Goal: Task Accomplishment & Management: Complete application form

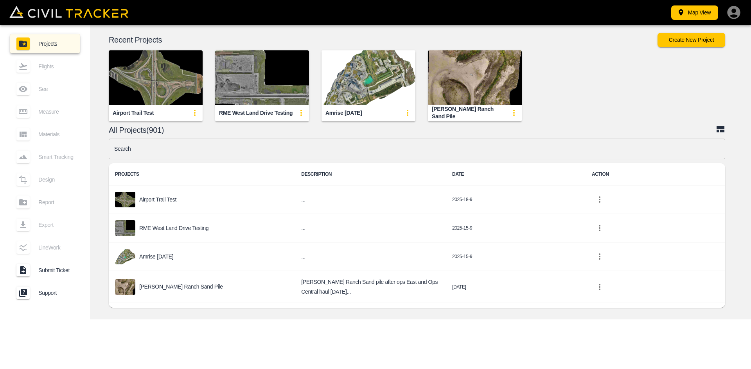
click at [339, 146] on input "text" at bounding box center [417, 149] width 616 height 21
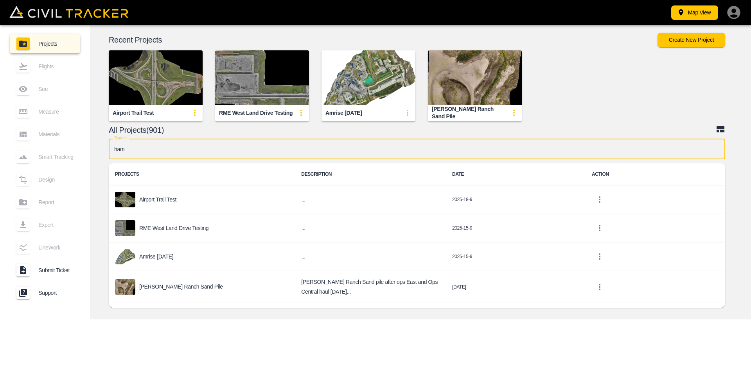
type input "[PERSON_NAME]"
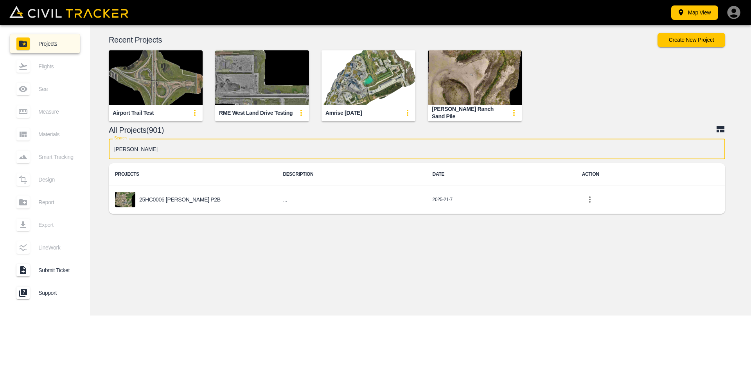
click at [158, 195] on div "25HC0006 [PERSON_NAME] P2B" at bounding box center [192, 200] width 155 height 16
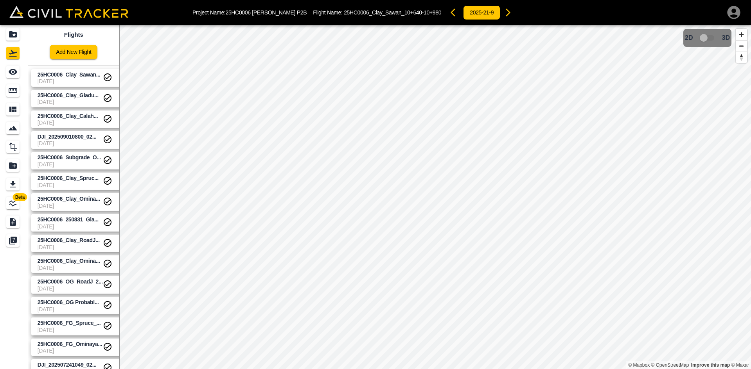
click at [79, 79] on span "[DATE]" at bounding box center [70, 81] width 65 height 6
click at [73, 102] on span "[DATE]" at bounding box center [70, 102] width 65 height 6
click at [74, 113] on span "25HC0006_Clay_Calah..." at bounding box center [70, 116] width 65 height 7
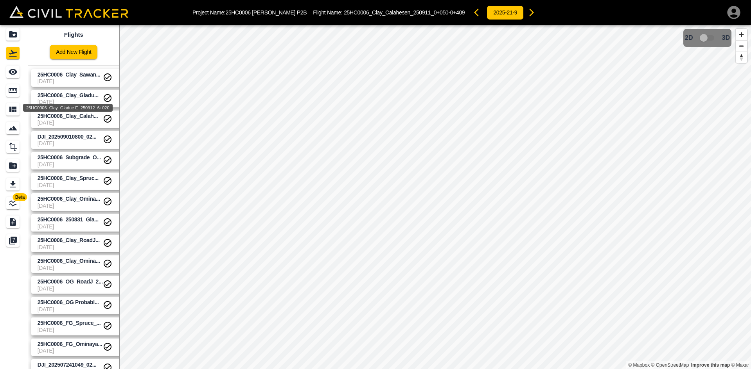
click at [76, 95] on span "25HC0006_Clay_Gladu..." at bounding box center [68, 95] width 61 height 6
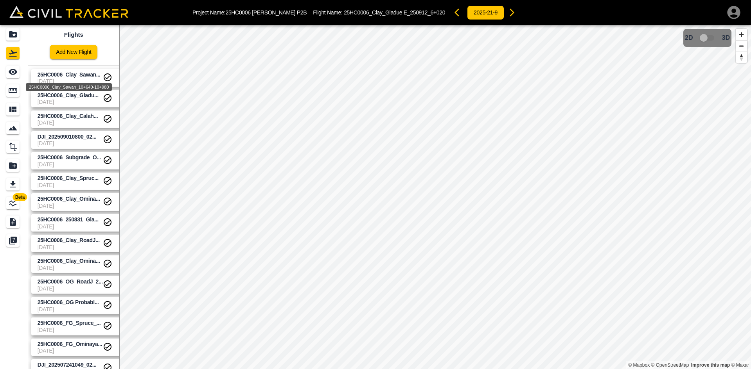
click at [76, 72] on span "25HC0006_Clay_Sawan..." at bounding box center [69, 75] width 63 height 6
click at [75, 109] on div "25HC0006_Clay_Gladue E_250912_6+020" at bounding box center [68, 108] width 90 height 8
click at [79, 121] on div "25HC0006_Clay_Calahesen_250911_0+050-0+409" at bounding box center [67, 126] width 107 height 14
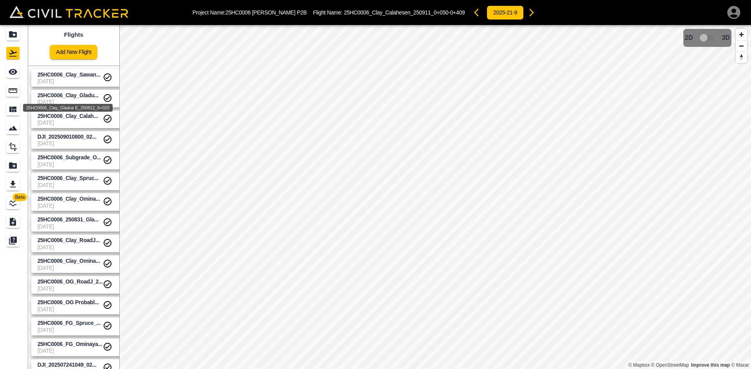
click at [80, 97] on span "25HC0006_Clay_Gladu..." at bounding box center [68, 95] width 61 height 6
click at [78, 65] on div "25HC0006_Clay_Sawan... [DATE] 25HC0006_Clay_Gladu... [DATE] 25HC0006_Clay_Calah…" at bounding box center [72, 356] width 94 height 587
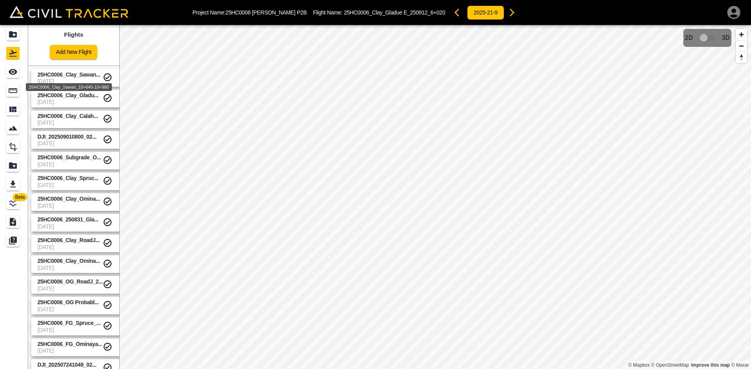
click at [79, 87] on div "25HC0006_Clay_Sawan_10+640-10+980" at bounding box center [69, 87] width 86 height 8
click at [76, 98] on span "25HC0006_Clay_Gladu..." at bounding box center [68, 95] width 61 height 6
click at [71, 117] on span "25HC0006_Clay_Calah..." at bounding box center [68, 116] width 61 height 6
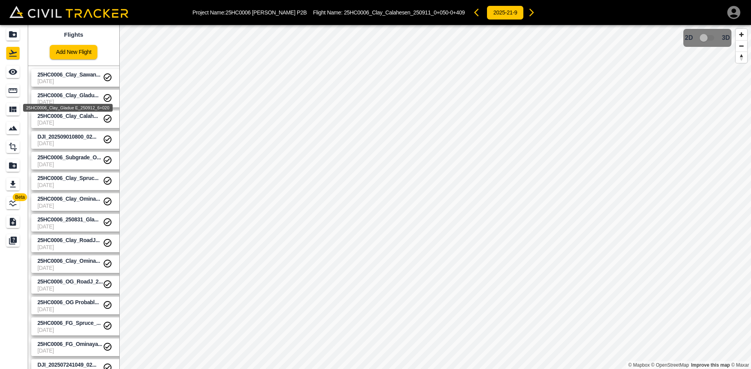
drag, startPoint x: 70, startPoint y: 94, endPoint x: 70, endPoint y: 89, distance: 4.7
click at [70, 93] on span "25HC0006_Clay_Gladu..." at bounding box center [68, 95] width 61 height 6
click at [70, 79] on span "[DATE]" at bounding box center [70, 81] width 65 height 6
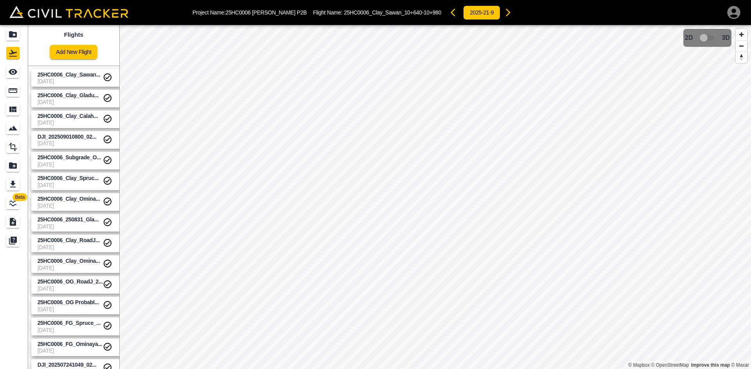
click at [91, 56] on link "Add New Flight" at bounding box center [74, 52] width 48 height 14
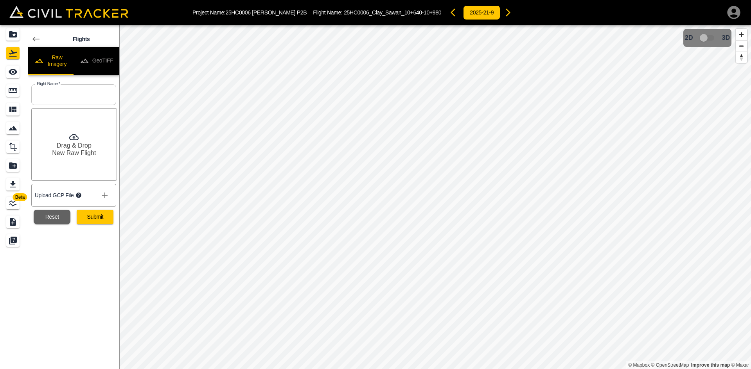
click at [99, 61] on button "GeoTIFF" at bounding box center [96, 61] width 46 height 28
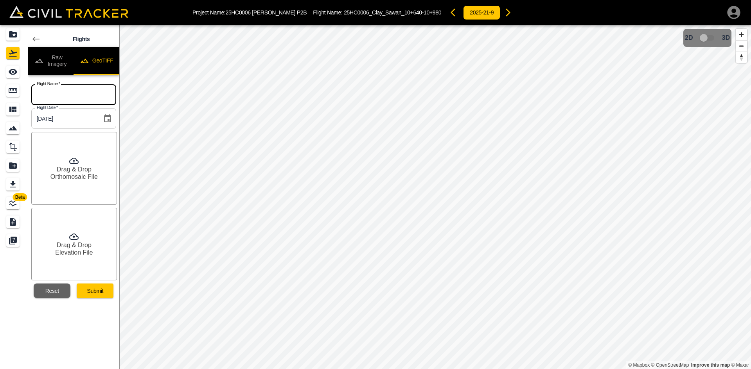
click at [92, 89] on input "text" at bounding box center [73, 94] width 85 height 21
paste input "C:\Agisoft Processing\More flights from Andrew_Matt_[DATE]\25HC0006_Clay_Sawan_…"
type input "C:\Agisoft Processing\More flights from Andrew_Matt_[DATE]\25HC0006_Clay_Sawan_…"
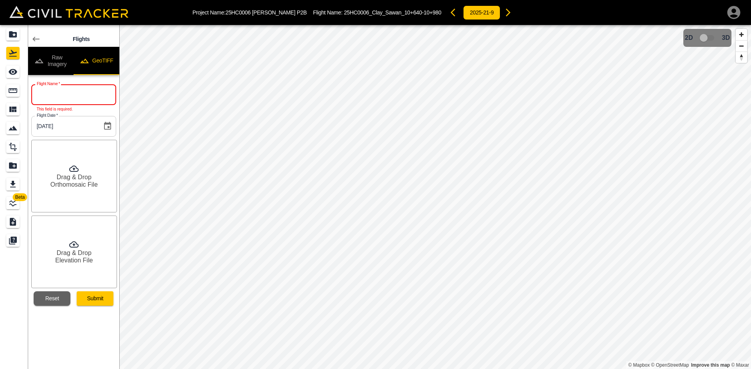
click at [89, 96] on input "text" at bounding box center [73, 94] width 85 height 21
paste input "25HC0006_Clay_Sawan_250912_10+980-11+210"
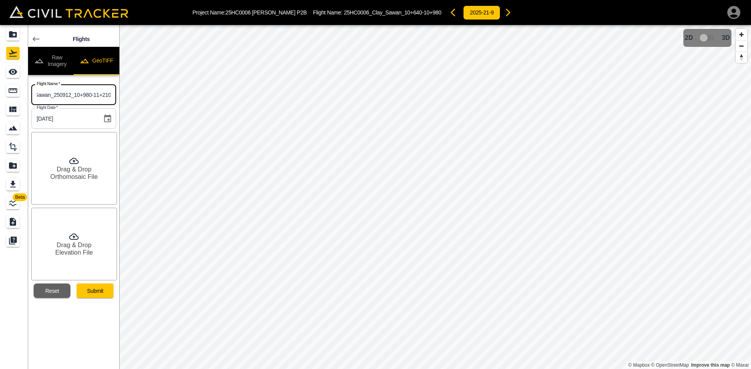
type input "25HC0006_Clay_Sawan_250912_10+980-11+210"
click at [81, 165] on div "Drag & Drop Orthomosaic File" at bounding box center [74, 168] width 86 height 73
click at [75, 244] on h6 "Drag & Drop" at bounding box center [74, 245] width 35 height 7
click at [99, 292] on button "Submit" at bounding box center [95, 291] width 37 height 14
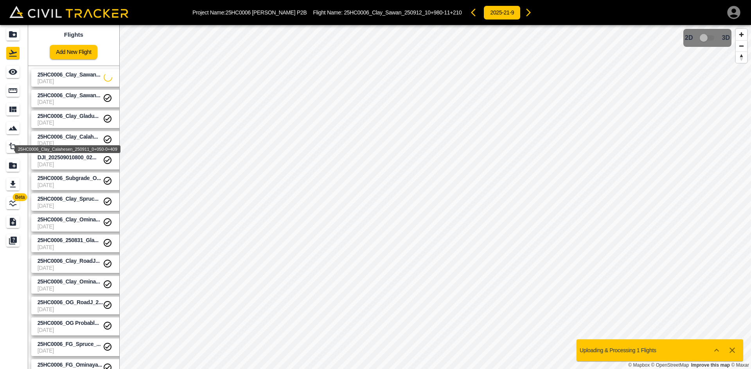
click at [88, 136] on span "25HC0006_Clay_Calah..." at bounding box center [68, 137] width 61 height 6
click at [88, 118] on span "25HC0006_Clay_Gladu..." at bounding box center [68, 116] width 61 height 6
click at [84, 99] on span "25HC0006_Clay_Sawan..." at bounding box center [70, 95] width 65 height 7
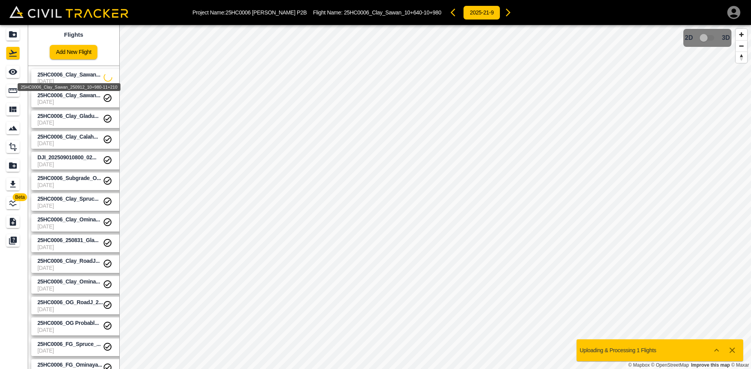
click at [84, 76] on span "25HC0006_Clay_Sawan..." at bounding box center [69, 75] width 63 height 6
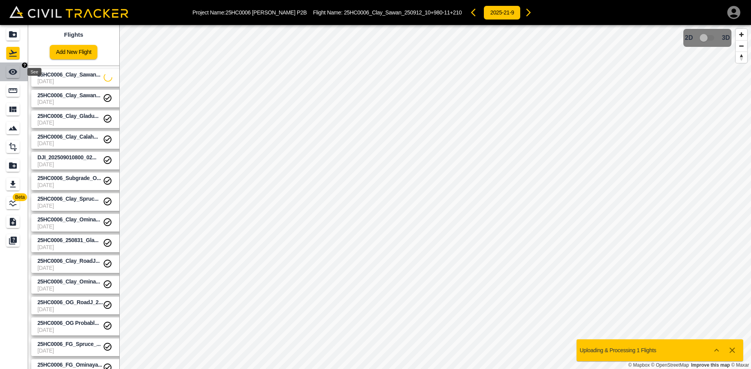
click at [20, 74] on div "See" at bounding box center [12, 72] width 13 height 13
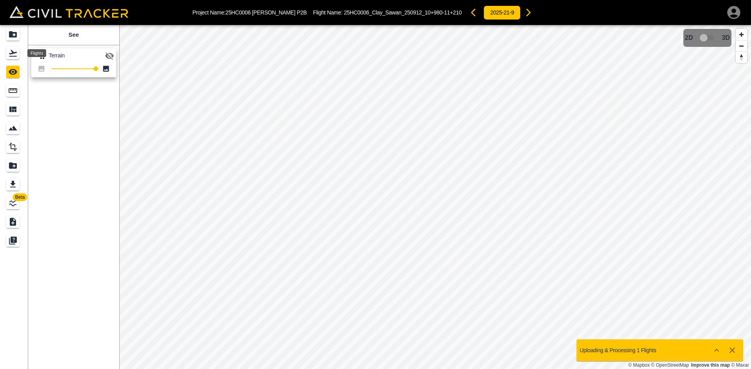
click at [14, 51] on icon "Flights" at bounding box center [12, 52] width 9 height 9
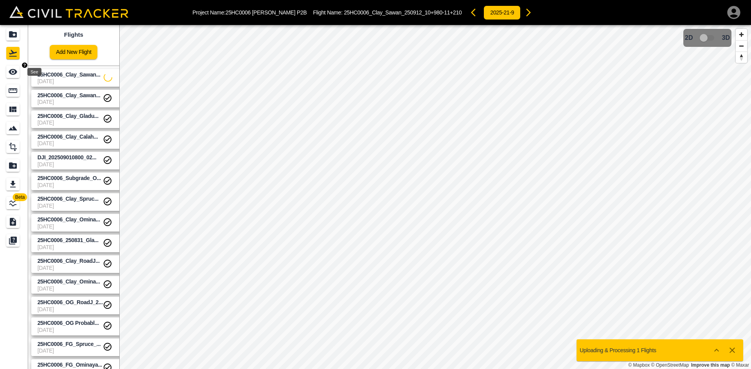
click at [13, 70] on icon "See" at bounding box center [12, 71] width 9 height 9
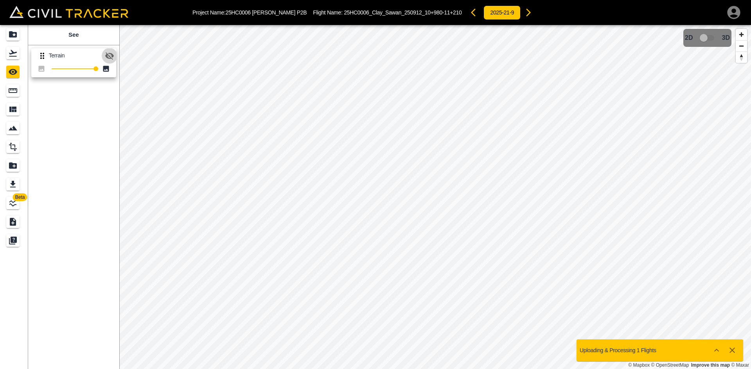
click at [106, 54] on icon "button" at bounding box center [109, 55] width 9 height 7
click at [20, 55] on div "Flights" at bounding box center [12, 53] width 13 height 13
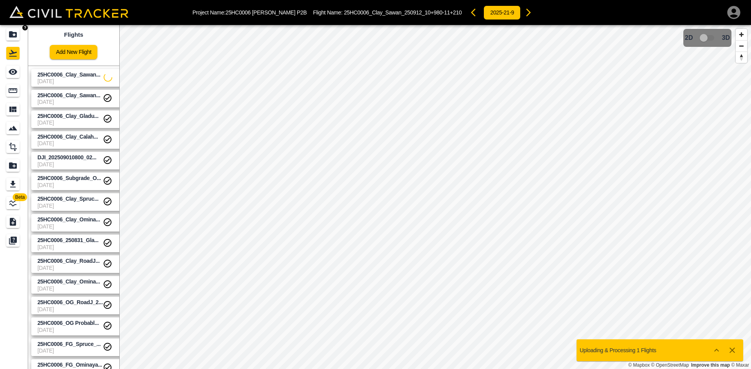
click at [17, 32] on icon "Projects" at bounding box center [12, 34] width 9 height 9
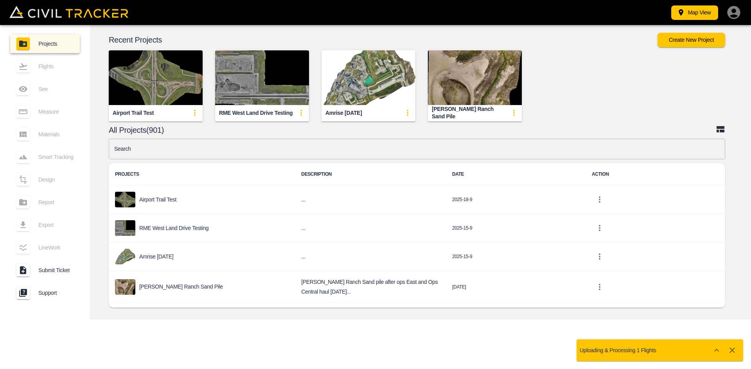
click at [240, 146] on input "text" at bounding box center [417, 149] width 616 height 21
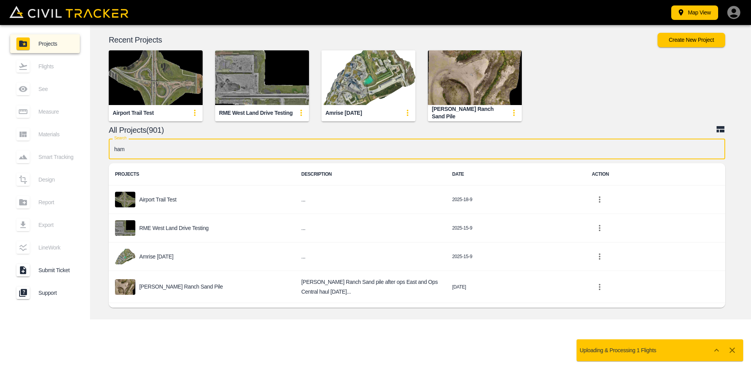
type input "[PERSON_NAME]"
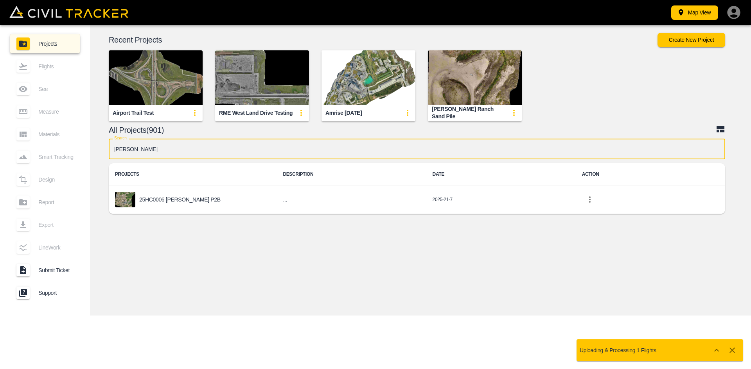
click at [171, 206] on div "25HC0006 [PERSON_NAME] P2B" at bounding box center [192, 200] width 155 height 16
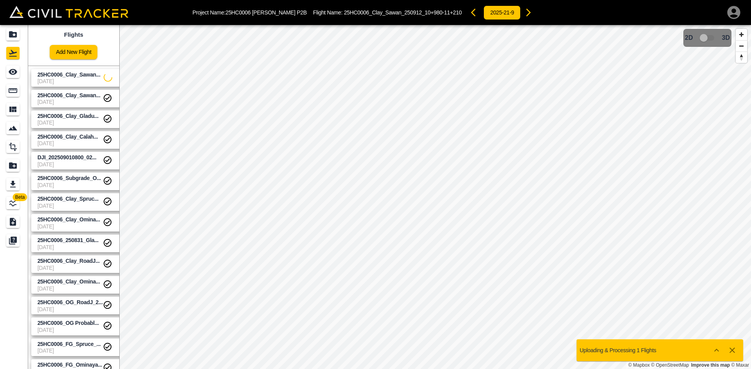
click at [75, 54] on link "Add New Flight" at bounding box center [74, 52] width 48 height 14
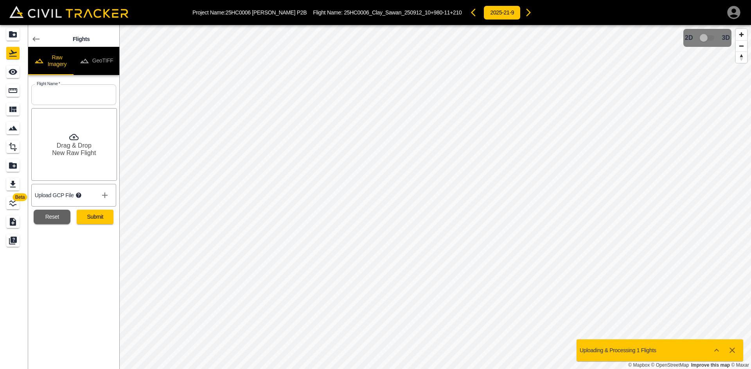
click at [107, 58] on button "GeoTIFF" at bounding box center [96, 61] width 46 height 28
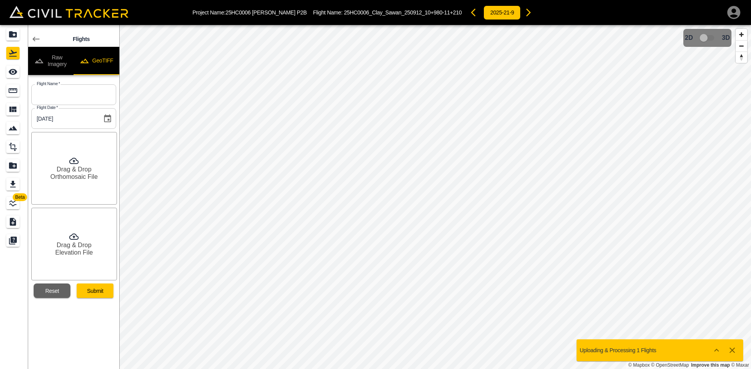
click at [91, 62] on button "GeoTIFF" at bounding box center [96, 61] width 46 height 28
click at [90, 100] on input "text" at bounding box center [73, 94] width 85 height 21
paste input "25HC0006_FG_Ominayak_250905_7+000-7+640"
type input "25HC0006_FG_Ominayak_250905_7+000-7+640"
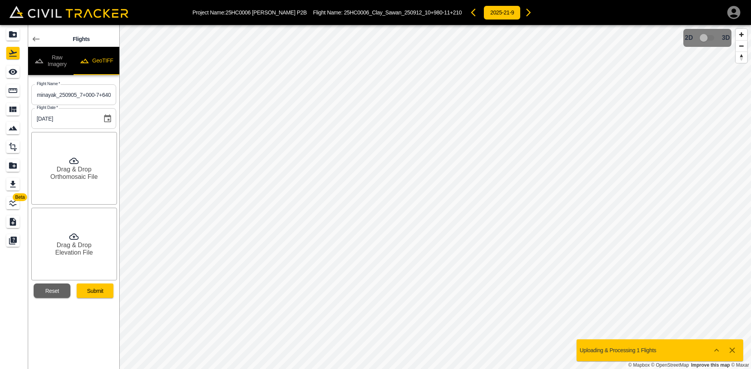
scroll to position [0, 0]
click at [82, 178] on h6 "Orthomosaic File" at bounding box center [73, 176] width 47 height 7
click at [68, 252] on h6 "Elevation File" at bounding box center [74, 252] width 38 height 7
drag, startPoint x: 101, startPoint y: 292, endPoint x: 116, endPoint y: 291, distance: 14.9
click at [101, 292] on button "Submit" at bounding box center [95, 291] width 37 height 14
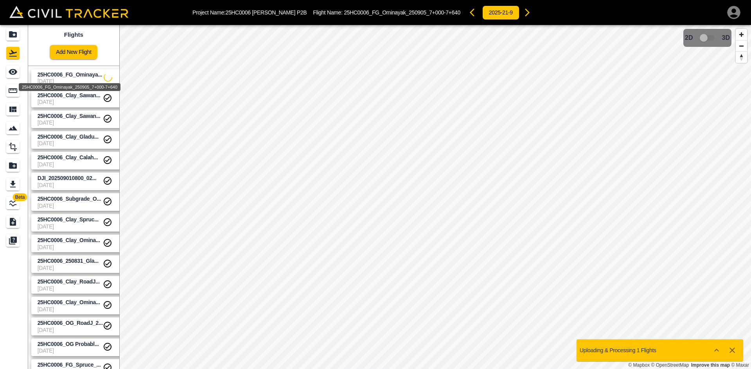
click at [57, 74] on span "25HC0006_FG_Ominaya..." at bounding box center [70, 75] width 65 height 6
click at [8, 75] on div "See" at bounding box center [12, 72] width 13 height 13
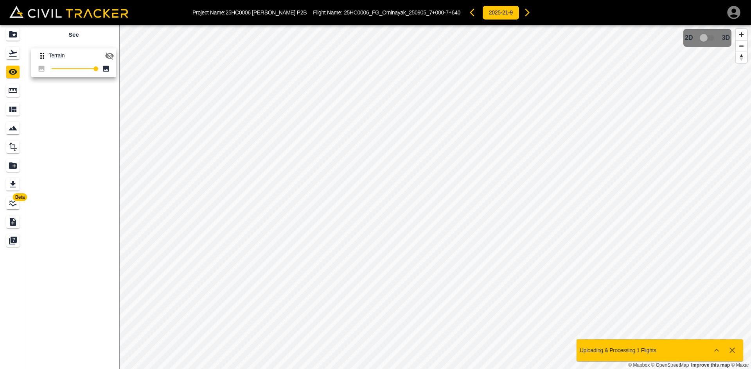
drag, startPoint x: 108, startPoint y: 57, endPoint x: 119, endPoint y: 56, distance: 11.5
click at [108, 57] on icon "button" at bounding box center [109, 55] width 9 height 7
click at [20, 53] on div "Flights" at bounding box center [14, 53] width 16 height 13
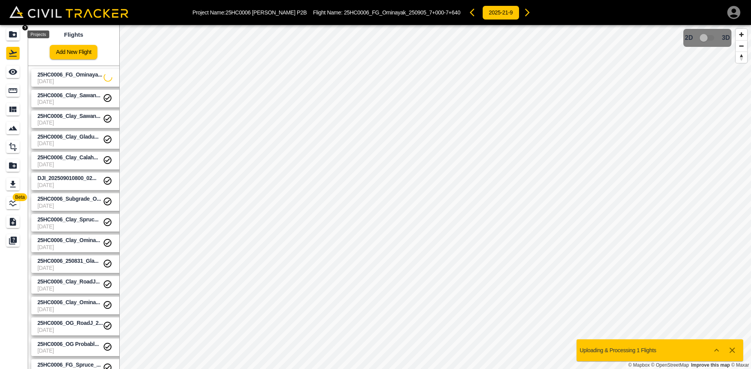
click at [18, 39] on div "Projects" at bounding box center [12, 34] width 13 height 13
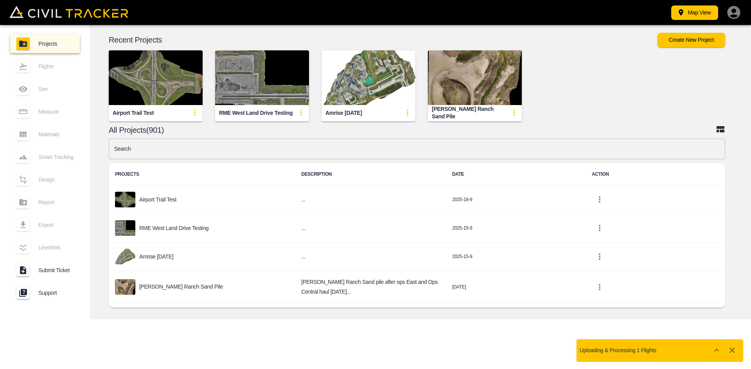
click at [734, 352] on icon "button" at bounding box center [731, 350] width 5 height 5
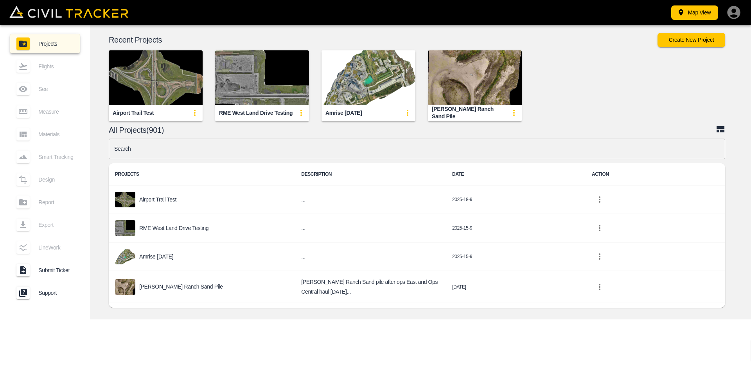
scroll to position [261, 0]
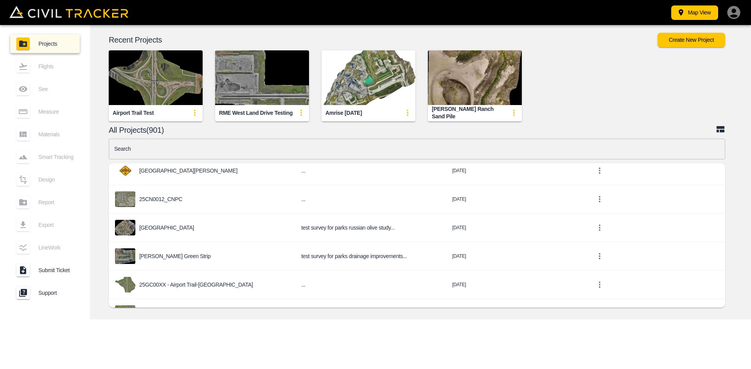
click at [236, 153] on input "text" at bounding box center [417, 149] width 616 height 21
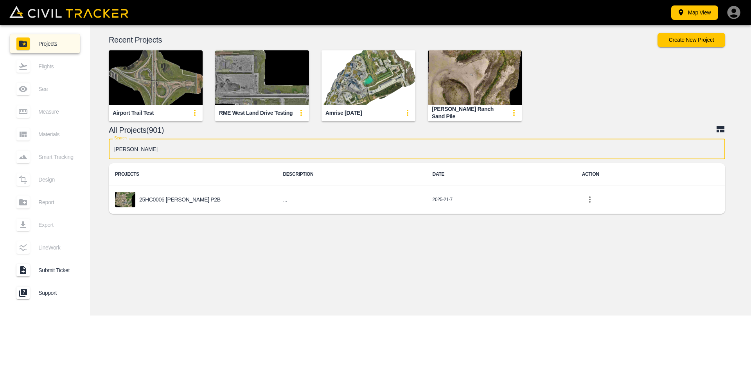
scroll to position [0, 0]
type input "[PERSON_NAME]"
click at [186, 199] on p "25HC0006 [PERSON_NAME] P2B" at bounding box center [179, 200] width 81 height 6
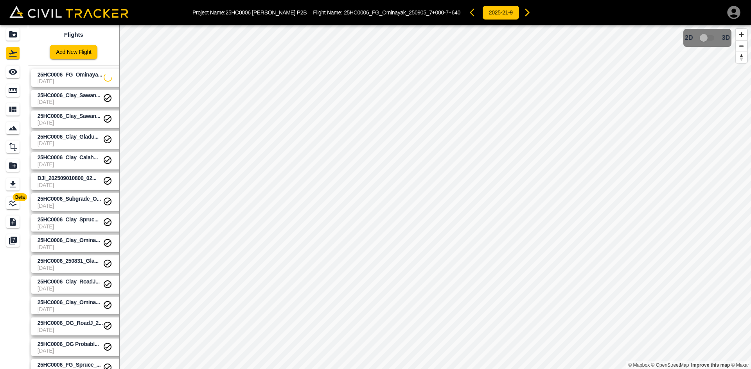
click at [61, 76] on span "25HC0006_FG_Ominaya..." at bounding box center [70, 75] width 65 height 6
click at [17, 75] on icon "See" at bounding box center [12, 71] width 9 height 9
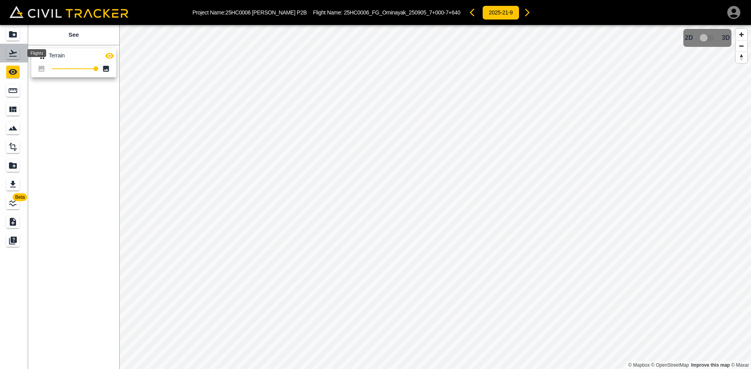
click at [14, 52] on icon "Flights" at bounding box center [13, 53] width 8 height 7
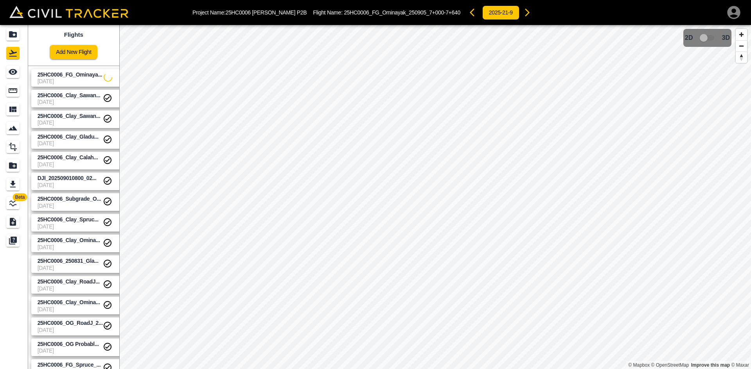
click at [69, 55] on link "Add New Flight" at bounding box center [74, 52] width 48 height 14
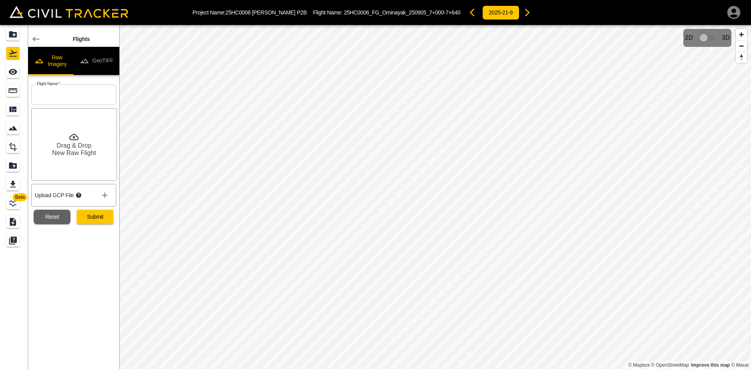
click at [111, 62] on button "GeoTIFF" at bounding box center [96, 61] width 46 height 28
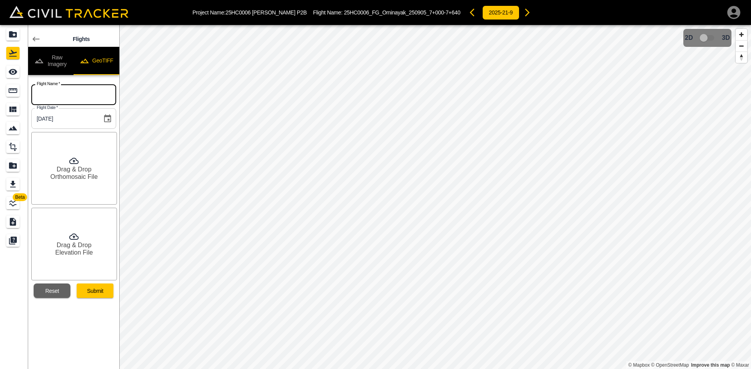
click at [76, 86] on input "text" at bounding box center [73, 94] width 85 height 21
paste input "25HC0006_Subgrade_Calahesen_250916_0+050-0+410"
type input "25HC0006_Subgrade_Calahesen_250916_0+050-0+410"
click at [81, 166] on h6 "Drag & Drop" at bounding box center [74, 169] width 35 height 7
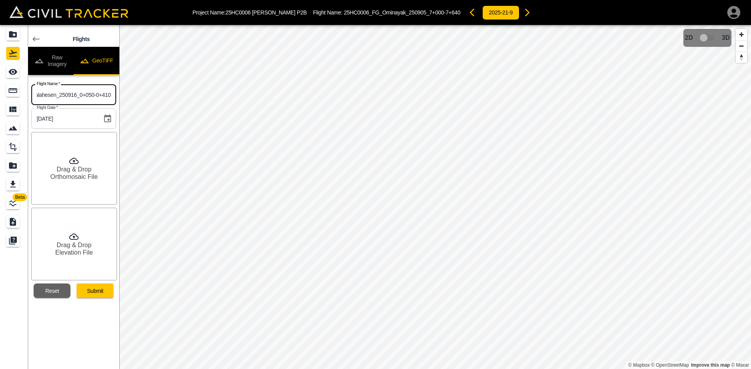
scroll to position [0, 0]
click at [87, 245] on h6 "Drag & Drop" at bounding box center [74, 245] width 35 height 7
click at [95, 292] on button "Submit" at bounding box center [95, 291] width 37 height 14
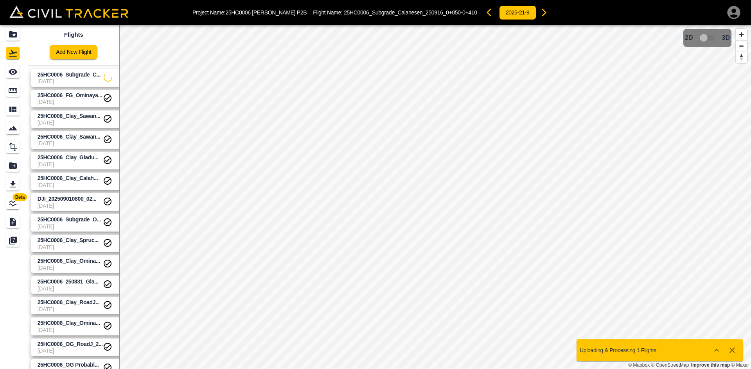
click at [83, 77] on span "25HC0006_Subgrade_C..." at bounding box center [69, 75] width 63 height 6
click at [11, 70] on icon "See" at bounding box center [13, 72] width 9 height 6
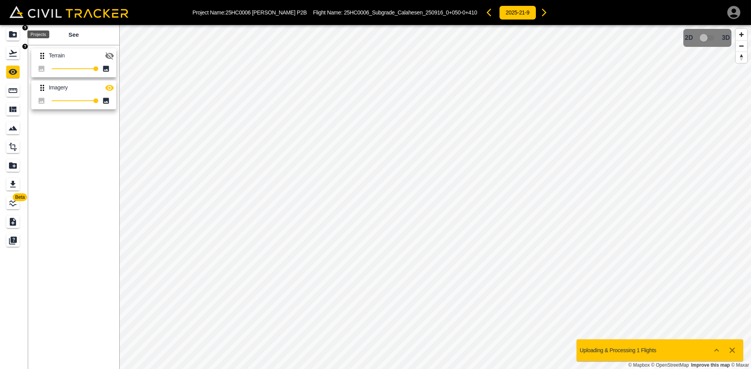
click at [13, 32] on icon "Projects" at bounding box center [13, 34] width 8 height 6
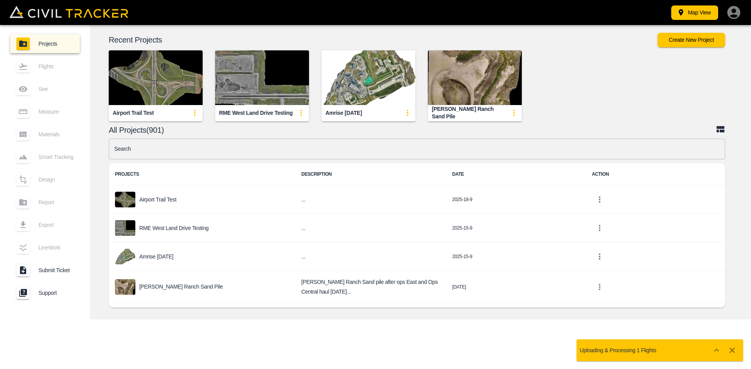
click at [233, 153] on input "text" at bounding box center [417, 149] width 616 height 21
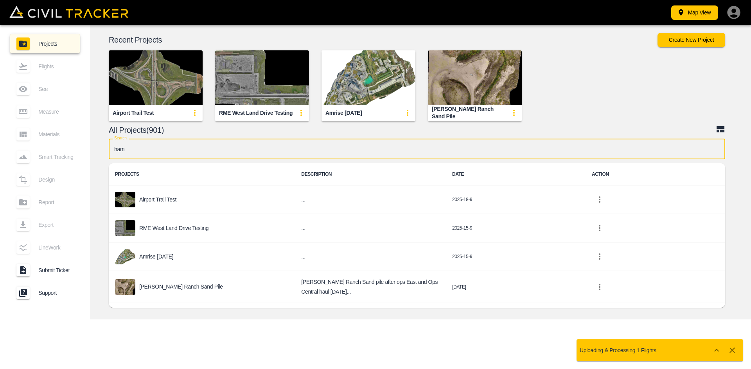
type input "[PERSON_NAME]"
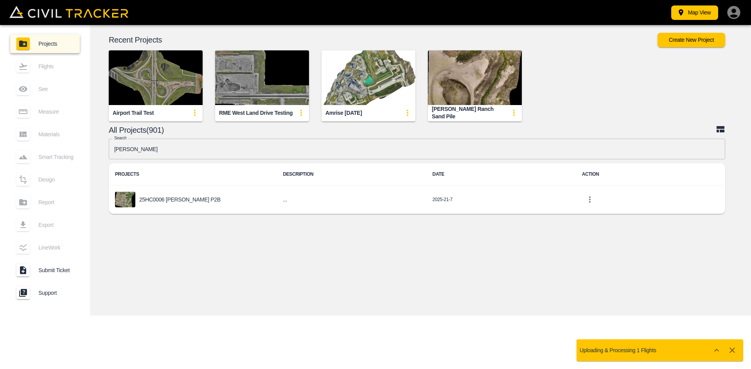
click at [180, 197] on p "25HC0006 [PERSON_NAME] P2B" at bounding box center [179, 200] width 81 height 6
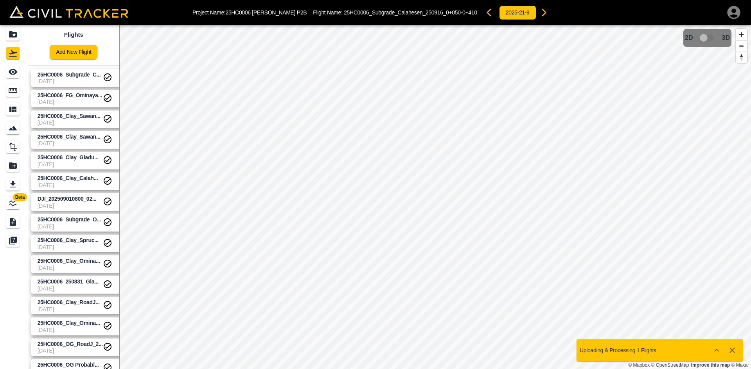
click at [76, 53] on link "Add New Flight" at bounding box center [74, 52] width 48 height 14
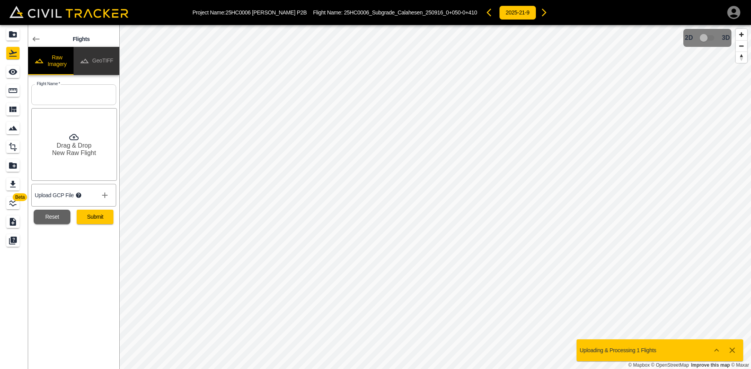
click at [104, 60] on button "GeoTIFF" at bounding box center [96, 61] width 46 height 28
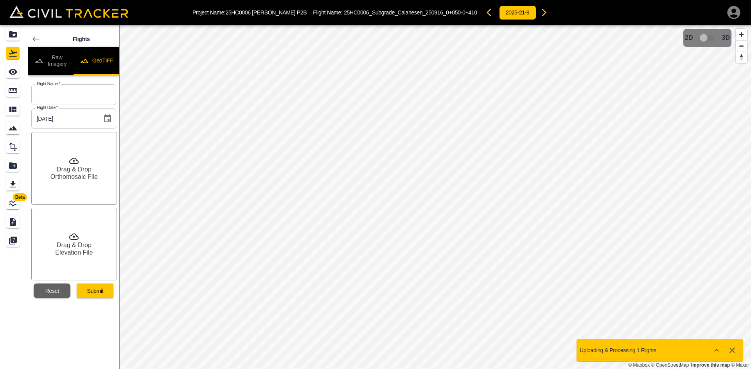
click at [94, 75] on div "Flights Raw Imagery GeoTIFF Flight Name   * Flight Name * Flight Date   * [DATE…" at bounding box center [73, 161] width 91 height 273
click at [87, 102] on input "text" at bounding box center [73, 94] width 85 height 21
paste input "25HC0006_Subgrade_Gladue E & [PERSON_NAME] Cres_250916"
type input "25HC0006_Subgrade_Gladue E & [PERSON_NAME] Cres_250916"
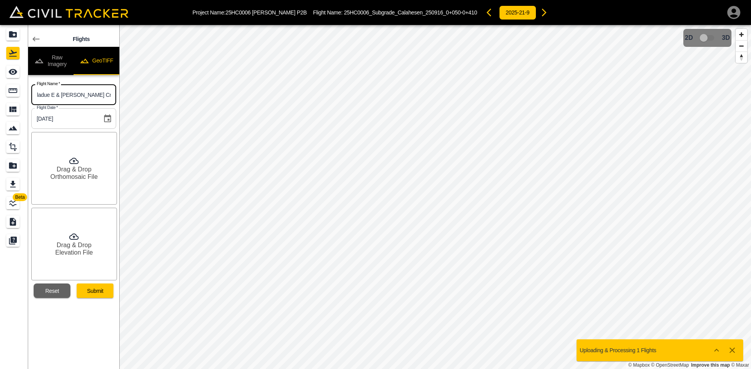
click at [84, 180] on h6 "Orthomosaic File" at bounding box center [73, 176] width 47 height 7
click at [70, 251] on h6 "Elevation File" at bounding box center [74, 252] width 38 height 7
click at [95, 294] on button "Submit" at bounding box center [95, 291] width 37 height 14
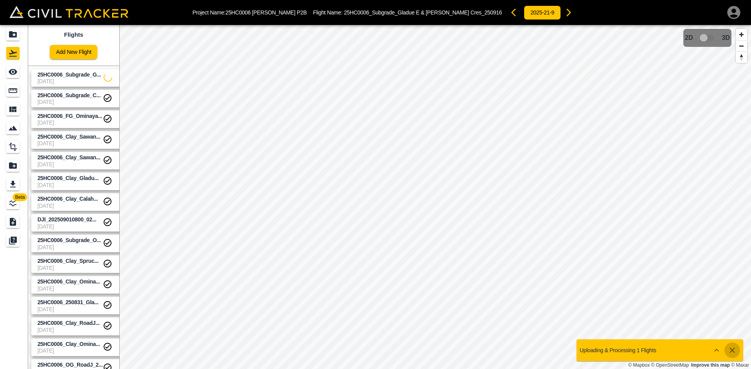
click at [731, 350] on icon "button" at bounding box center [731, 350] width 5 height 5
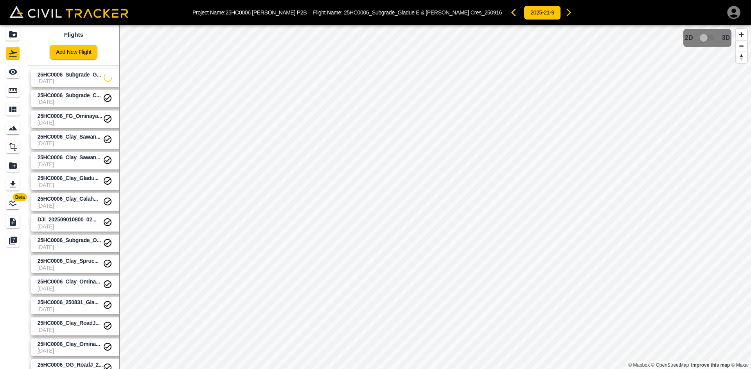
click at [731, 14] on icon "button" at bounding box center [733, 12] width 13 height 13
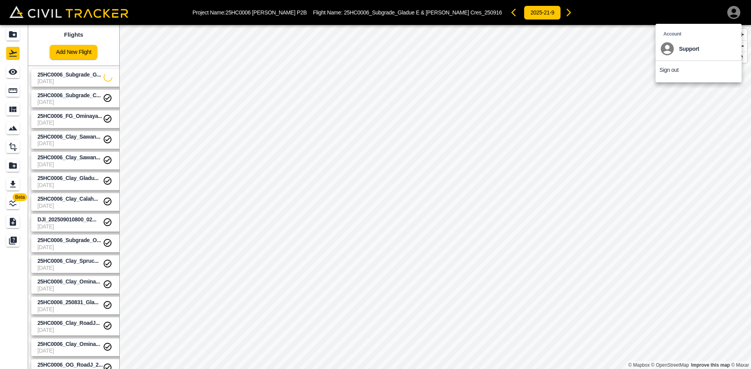
drag, startPoint x: 672, startPoint y: 72, endPoint x: 661, endPoint y: 64, distance: 14.1
click at [672, 72] on p "Sign out" at bounding box center [668, 70] width 19 height 6
